Goal: Task Accomplishment & Management: Complete application form

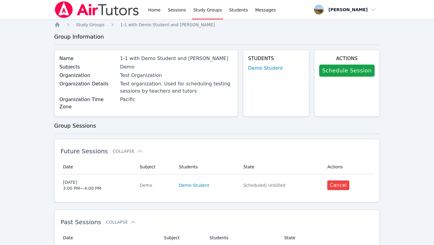
scroll to position [20, 0]
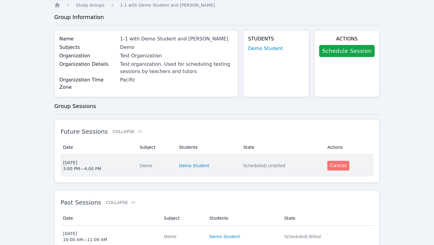
click at [335, 161] on button "Cancel" at bounding box center [338, 166] width 22 height 10
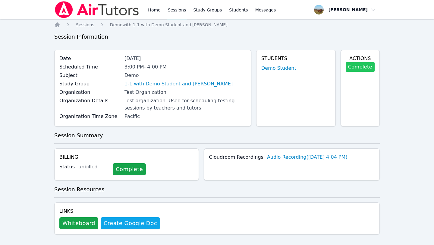
click at [352, 64] on link "Complete" at bounding box center [360, 67] width 29 height 10
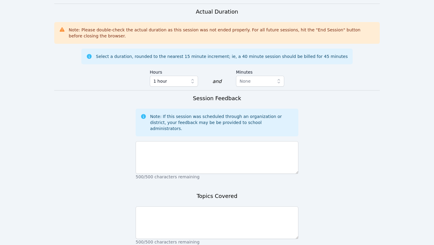
scroll to position [350, 0]
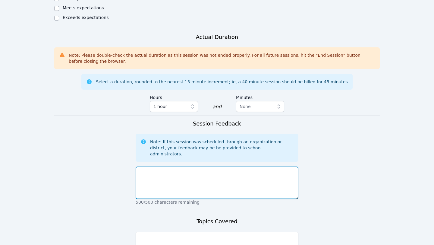
click at [204, 166] on textarea at bounding box center [217, 182] width 163 height 33
type textarea "demo"
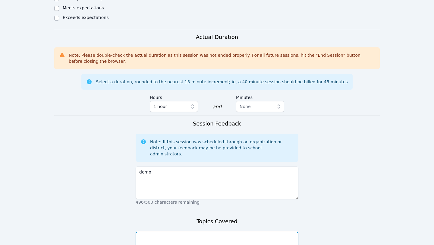
click at [185, 231] on textarea at bounding box center [217, 247] width 163 height 33
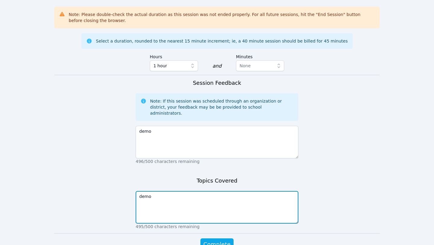
scroll to position [404, 0]
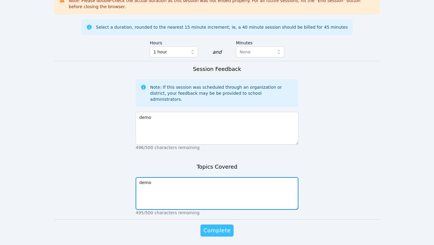
type textarea "demo"
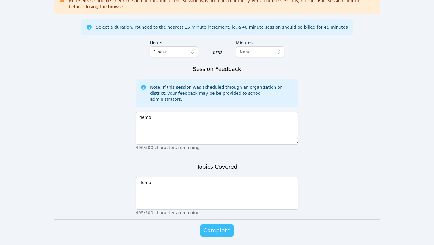
click at [219, 226] on span "Complete" at bounding box center [216, 230] width 27 height 8
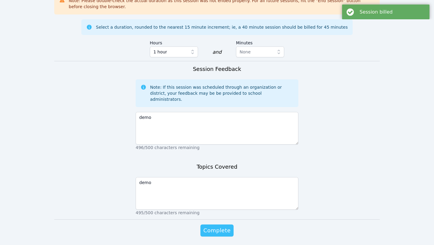
scroll to position [0, 0]
